Goal: Task Accomplishment & Management: Manage account settings

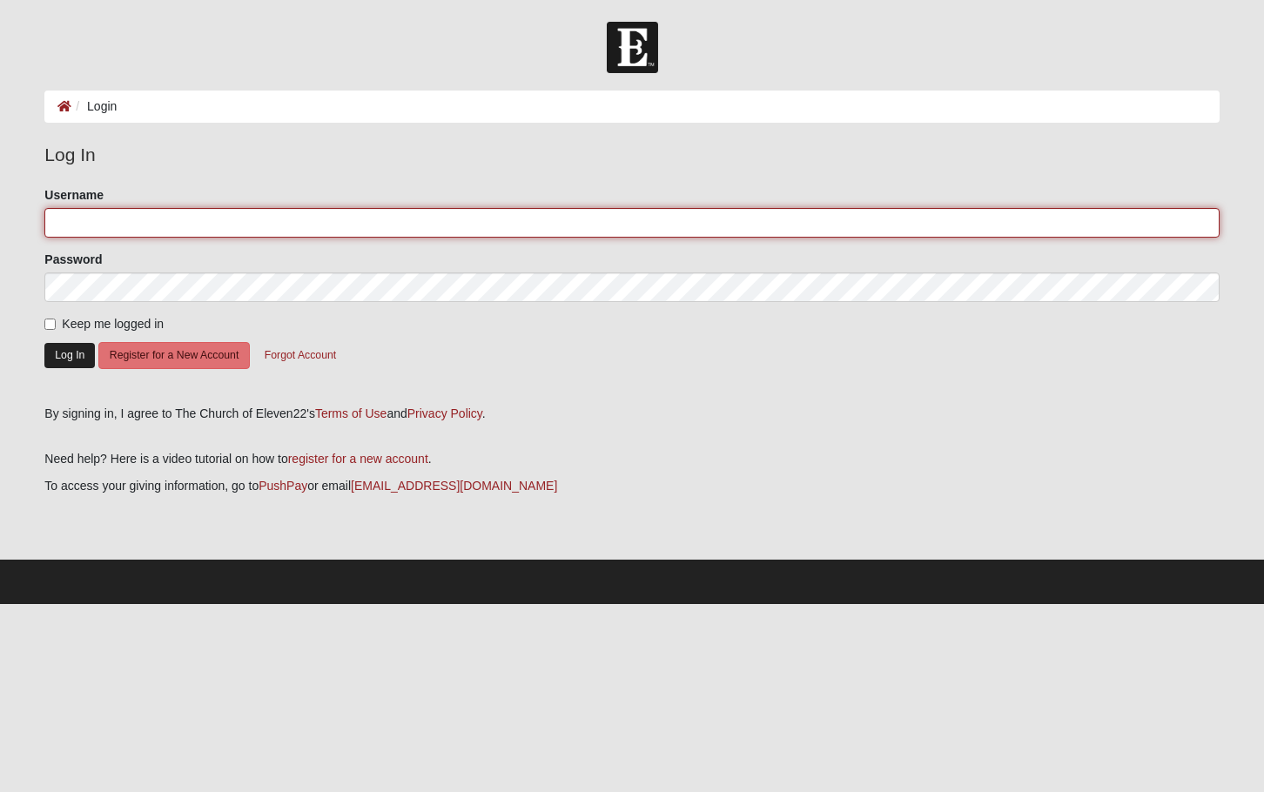
type input "Paulalee1"
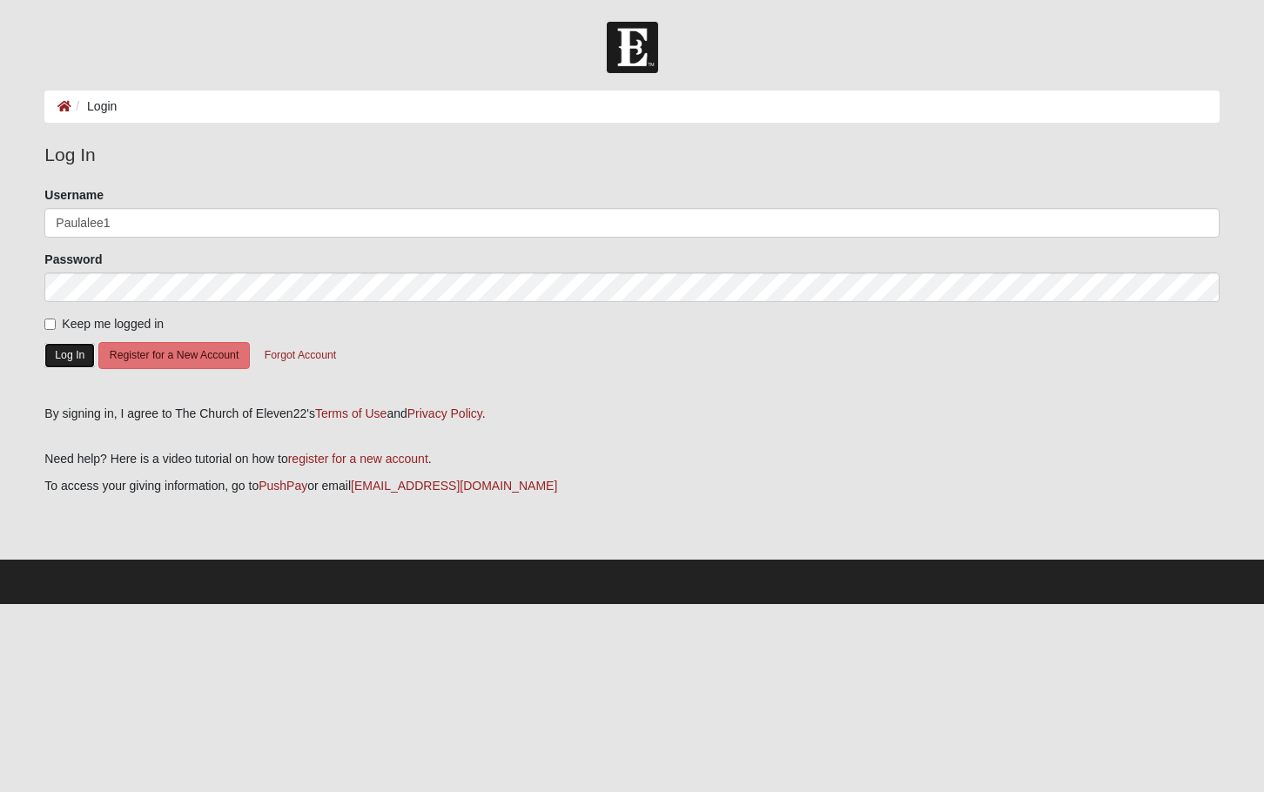
click at [63, 356] on button "Log In" at bounding box center [69, 355] width 50 height 25
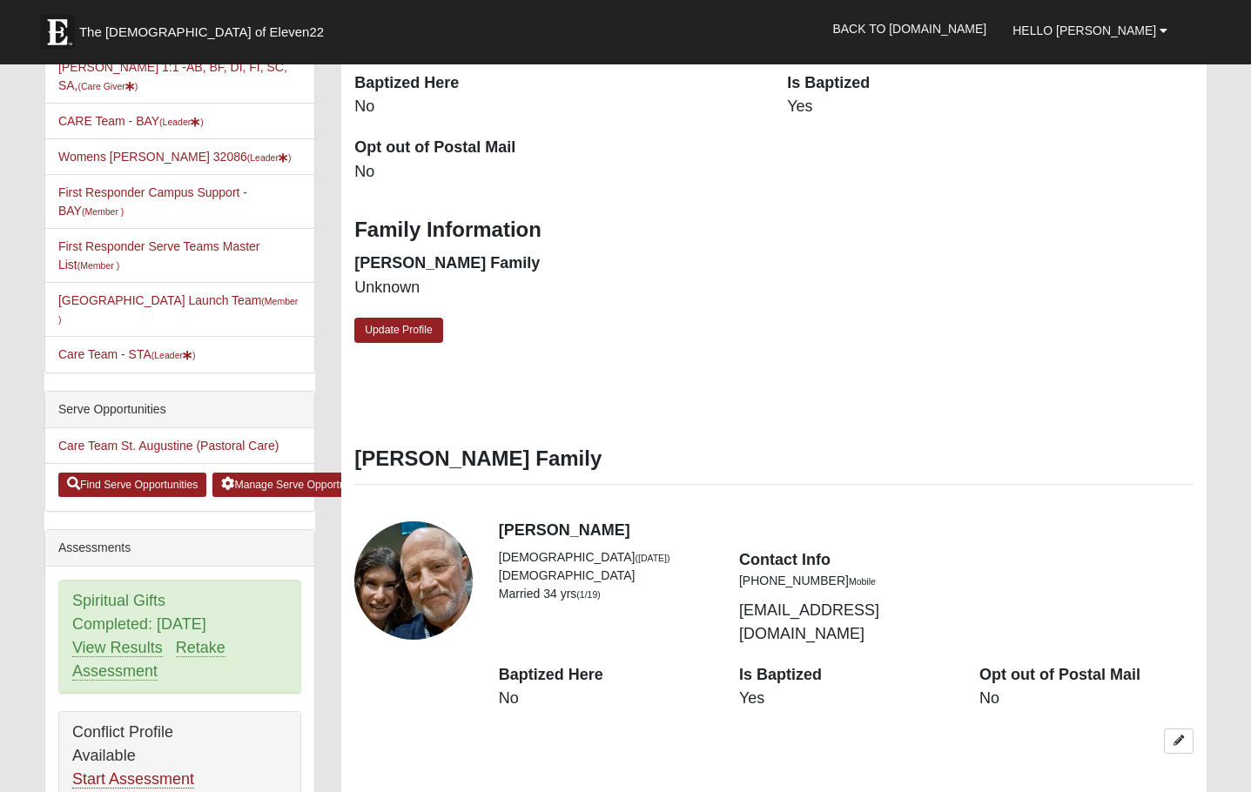
scroll to position [435, 0]
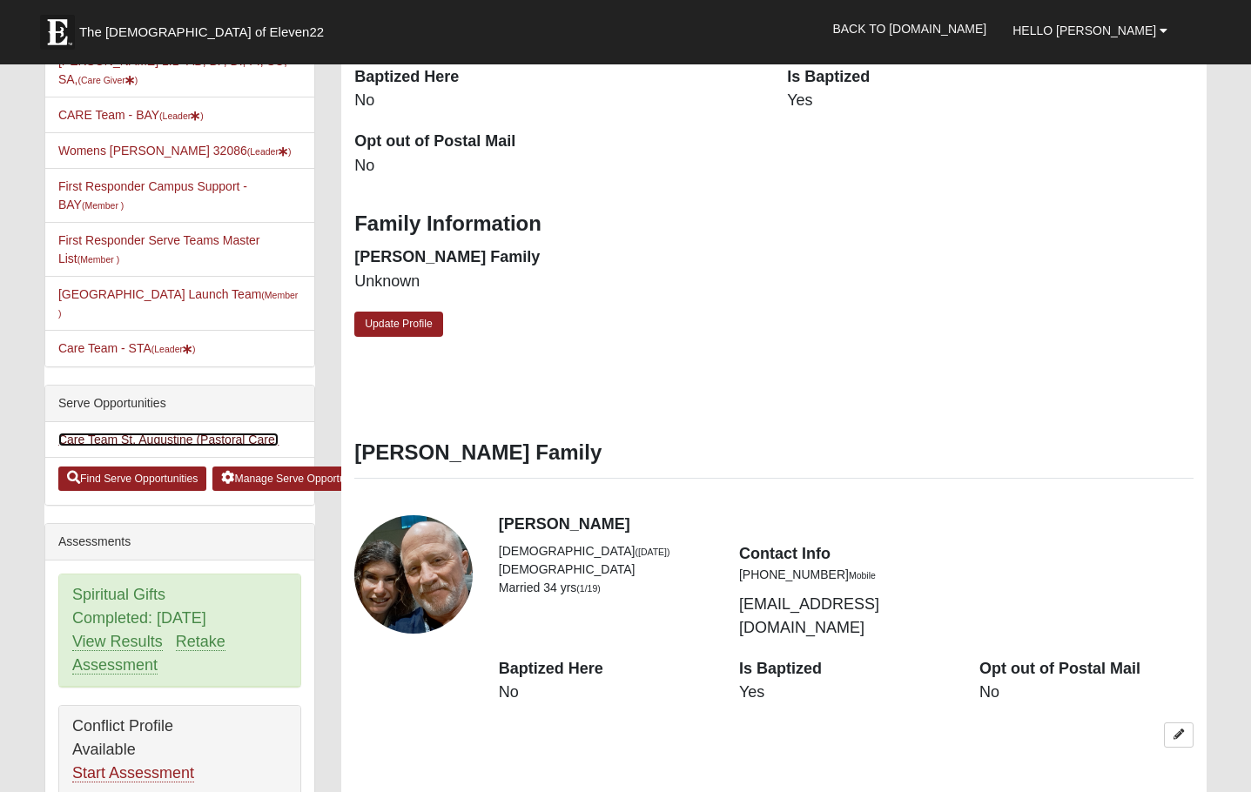
click at [215, 433] on link "Care Team St. Augustine (Pastoral Care)" at bounding box center [168, 440] width 220 height 14
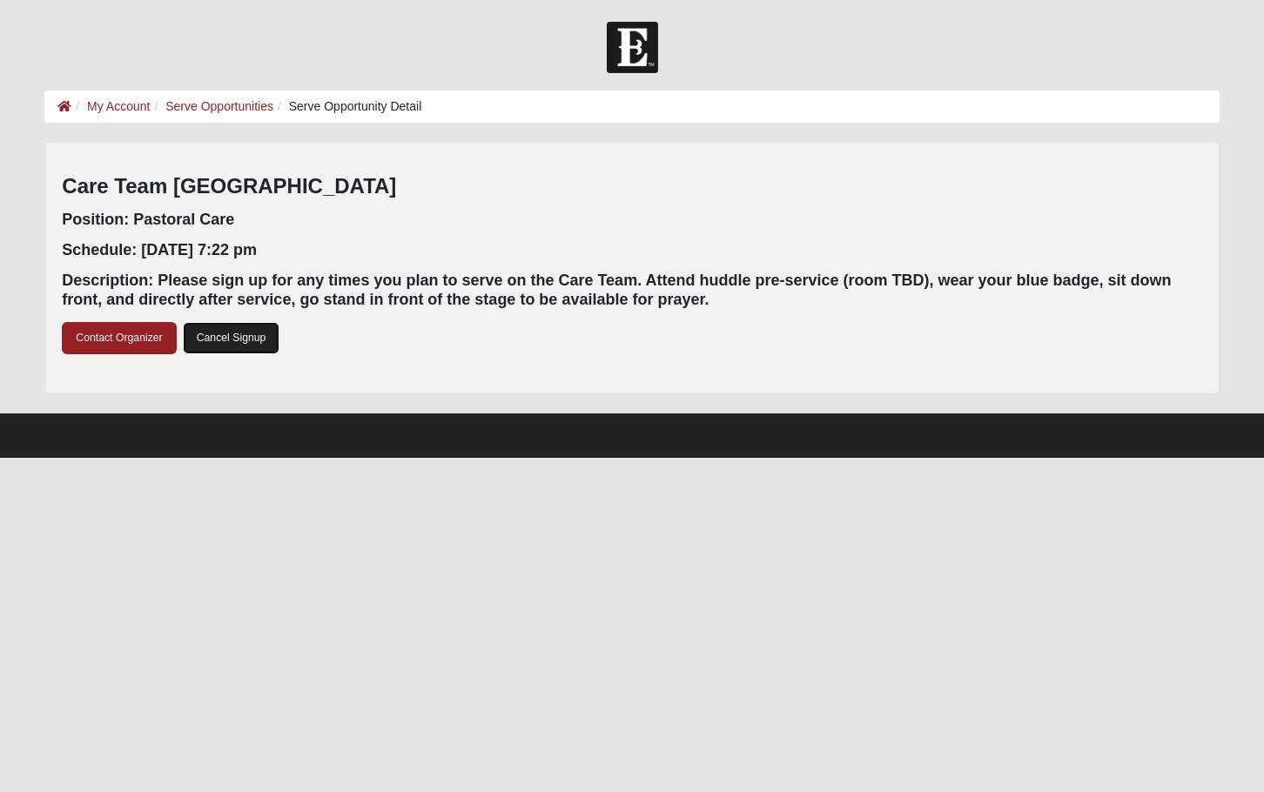
click at [269, 349] on link "Cancel Signup" at bounding box center [231, 338] width 97 height 32
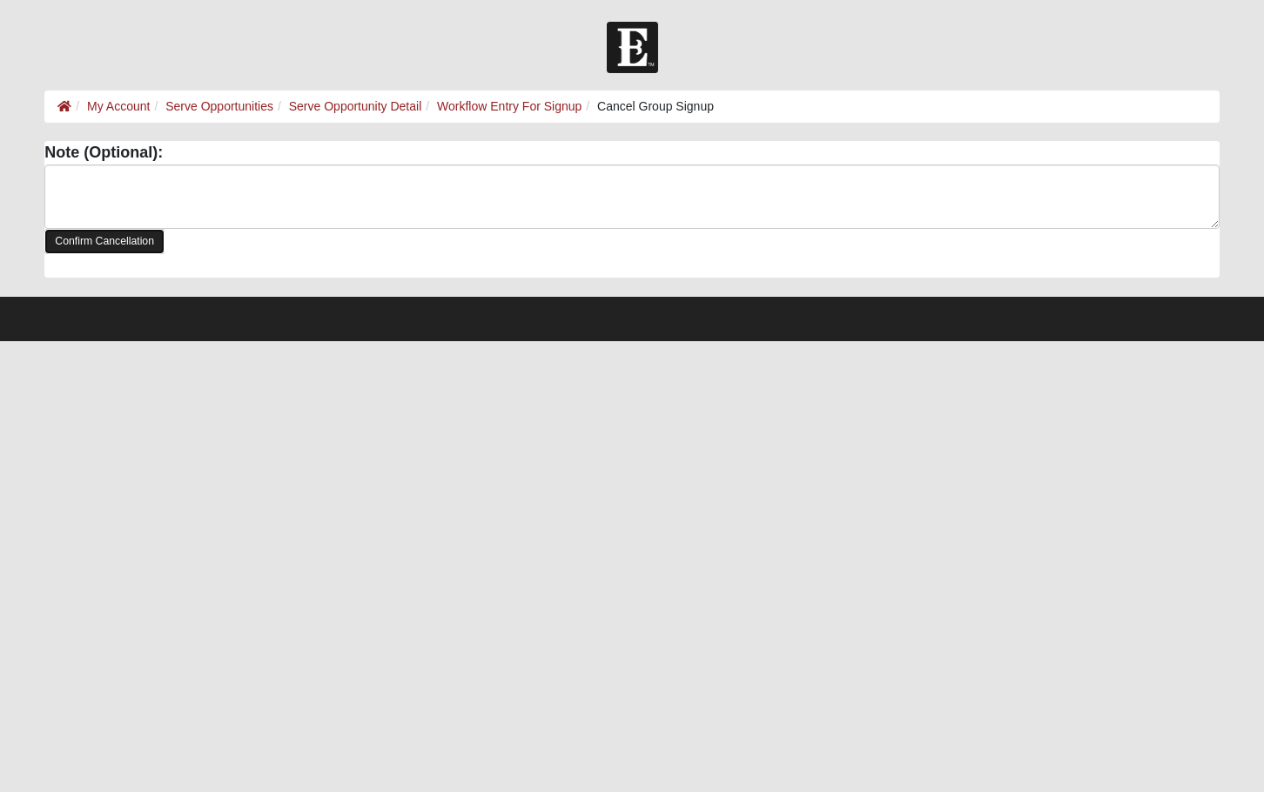
click at [94, 253] on link "Confirm Cancellation" at bounding box center [104, 241] width 120 height 25
